Goal: Task Accomplishment & Management: Complete application form

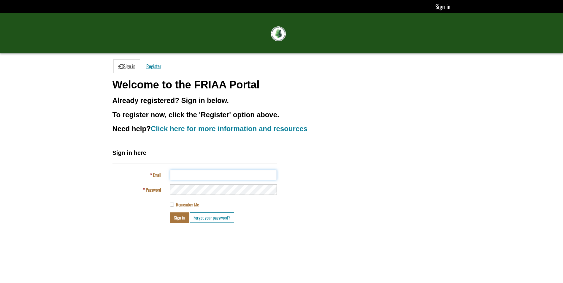
click at [190, 173] on input "Email" at bounding box center [223, 175] width 107 height 10
type input "**********"
click at [177, 216] on button "Sign in" at bounding box center [179, 218] width 19 height 10
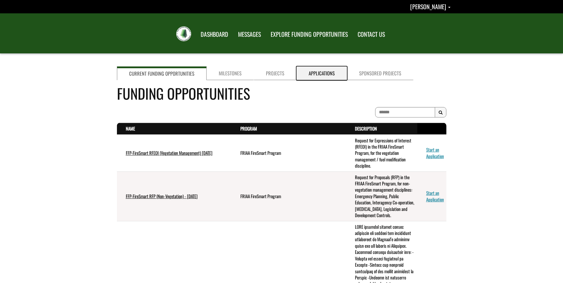
click at [316, 74] on link "Applications" at bounding box center [322, 74] width 50 height 14
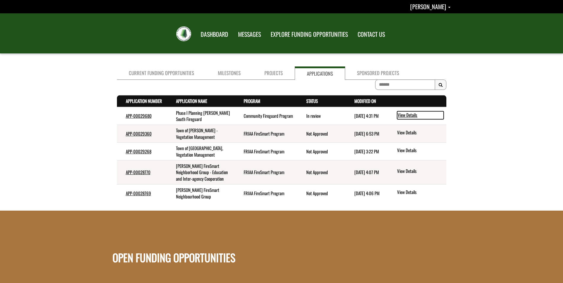
click at [406, 114] on link "View Details" at bounding box center [420, 115] width 47 height 8
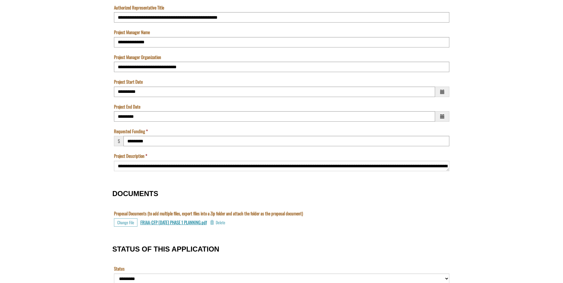
scroll to position [475, 0]
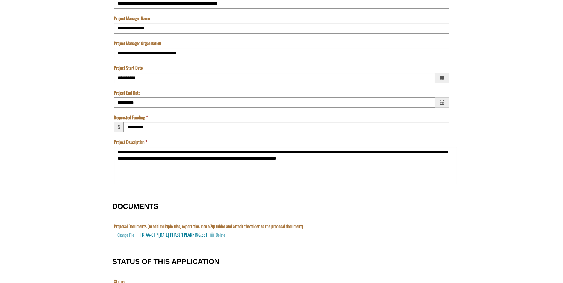
drag, startPoint x: 446, startPoint y: 156, endPoint x: 453, endPoint y: 183, distance: 27.5
click at [453, 183] on textarea "**********" at bounding box center [285, 165] width 343 height 37
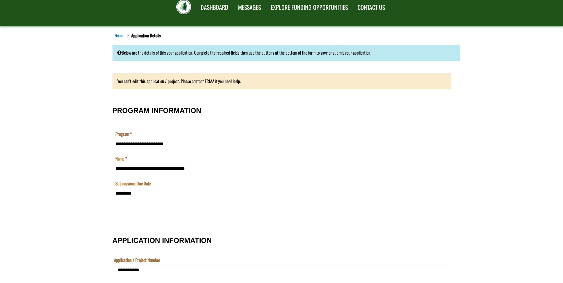
scroll to position [0, 0]
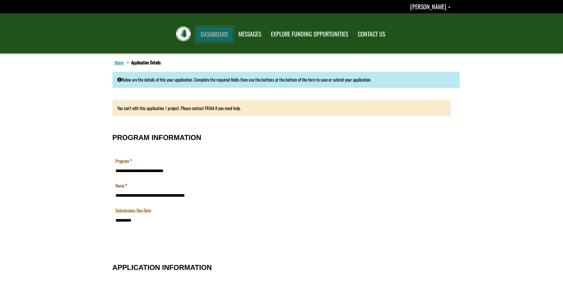
click at [221, 33] on link "DASHBOARD" at bounding box center [214, 34] width 37 height 15
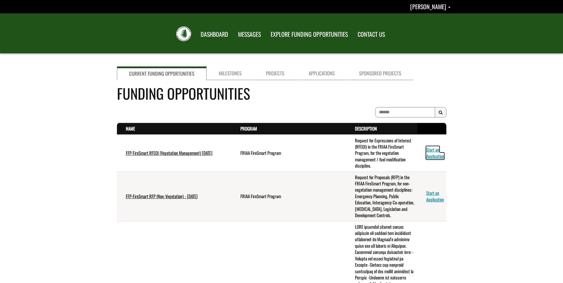
click at [432, 152] on link "Start an Application" at bounding box center [435, 152] width 18 height 13
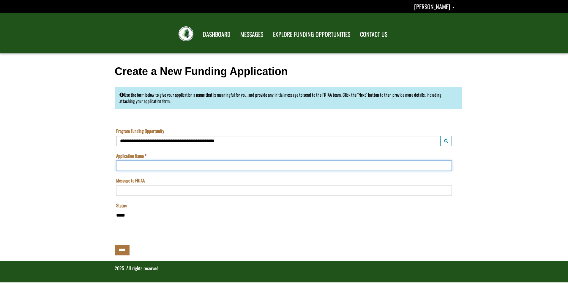
click at [142, 165] on input "Application Name" at bounding box center [283, 166] width 335 height 10
